Goal: Transaction & Acquisition: Book appointment/travel/reservation

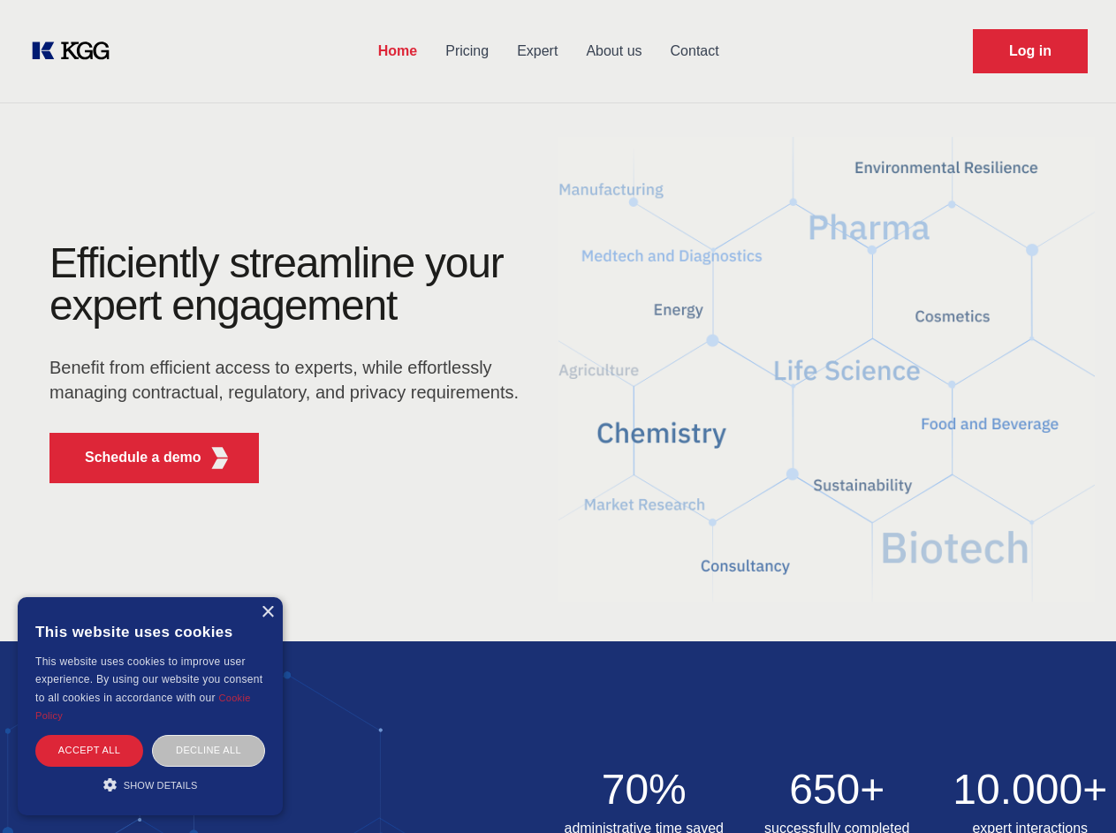
click at [558, 416] on div "Efficiently streamline your expert engagement Benefit from efficient access to …" at bounding box center [289, 369] width 537 height 255
click at [133, 458] on p "Schedule a demo" at bounding box center [143, 457] width 117 height 21
click at [267, 612] on div "× This website uses cookies This website uses cookies to improve user experienc…" at bounding box center [150, 706] width 265 height 218
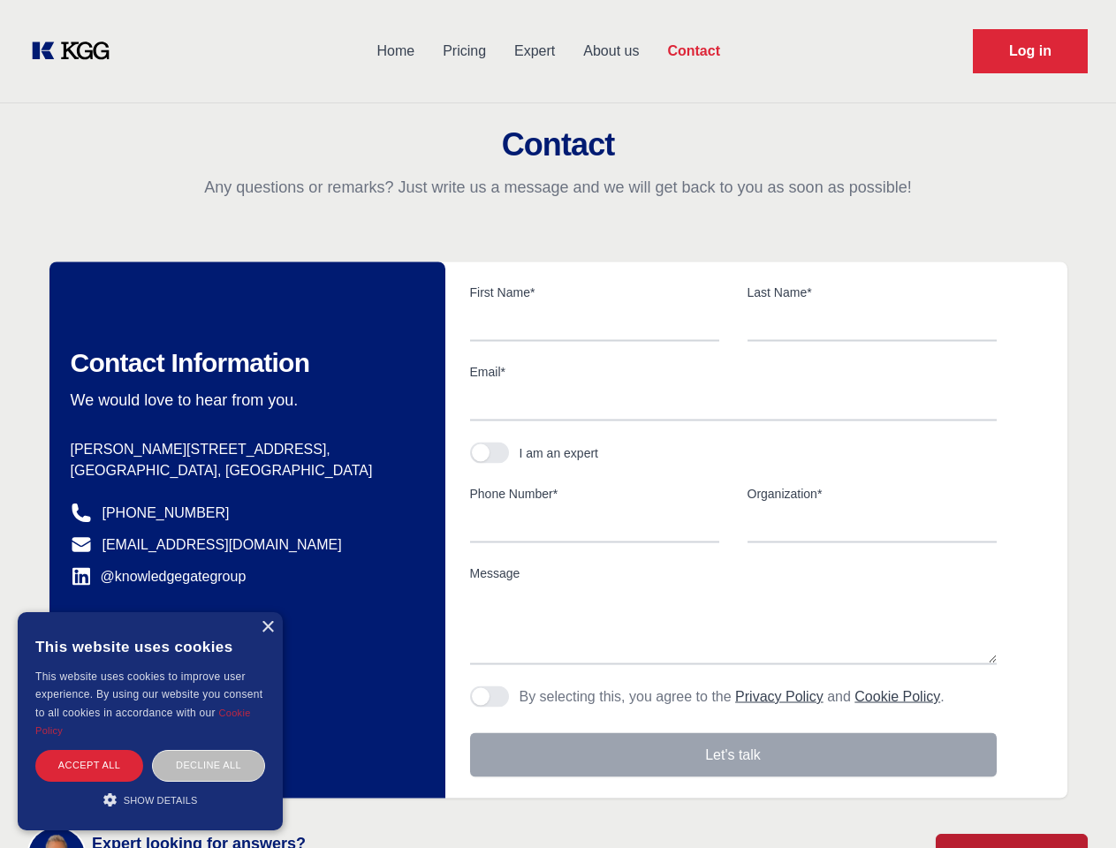
click at [89, 750] on div "Accept all" at bounding box center [89, 765] width 108 height 31
click at [209, 750] on div "Contact Information We would love to hear from you. Postal address [PERSON_NAME…" at bounding box center [247, 530] width 396 height 536
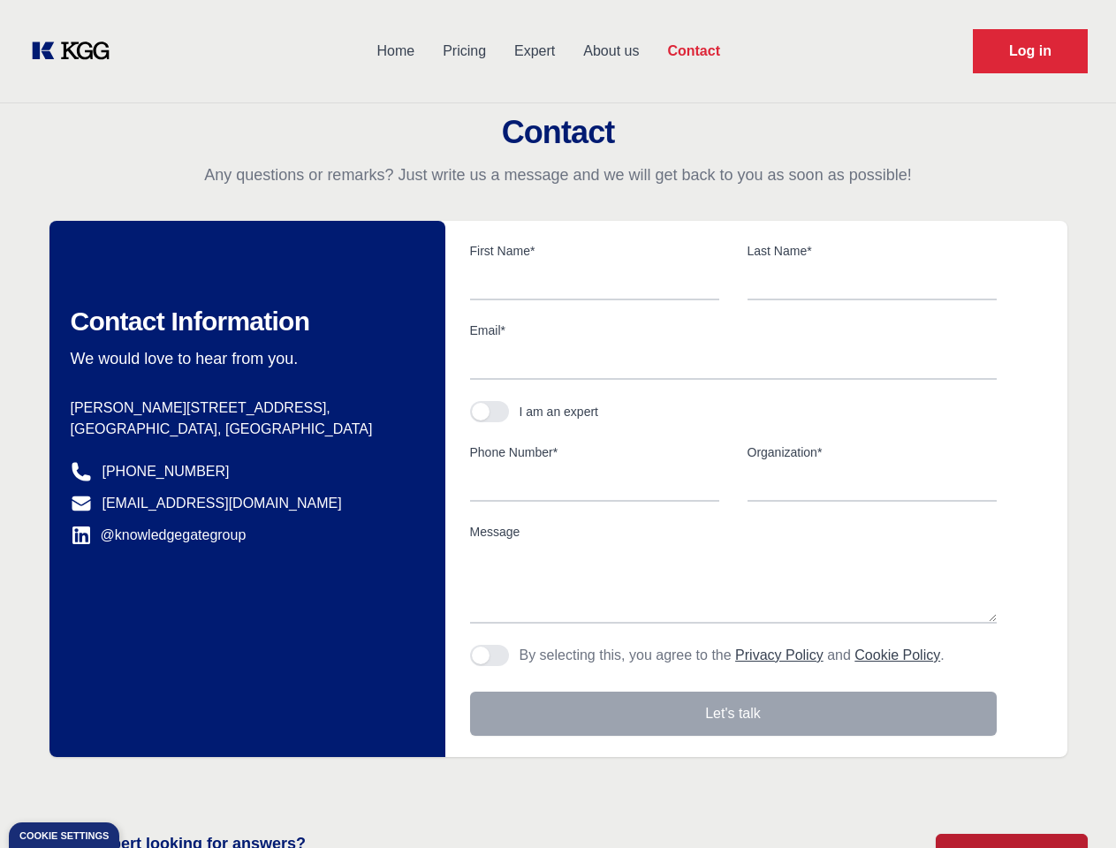
click at [150, 785] on main "Contact Any questions or remarks? Just write us a message and we will get back …" at bounding box center [558, 460] width 1116 height 920
